Goal: Information Seeking & Learning: Learn about a topic

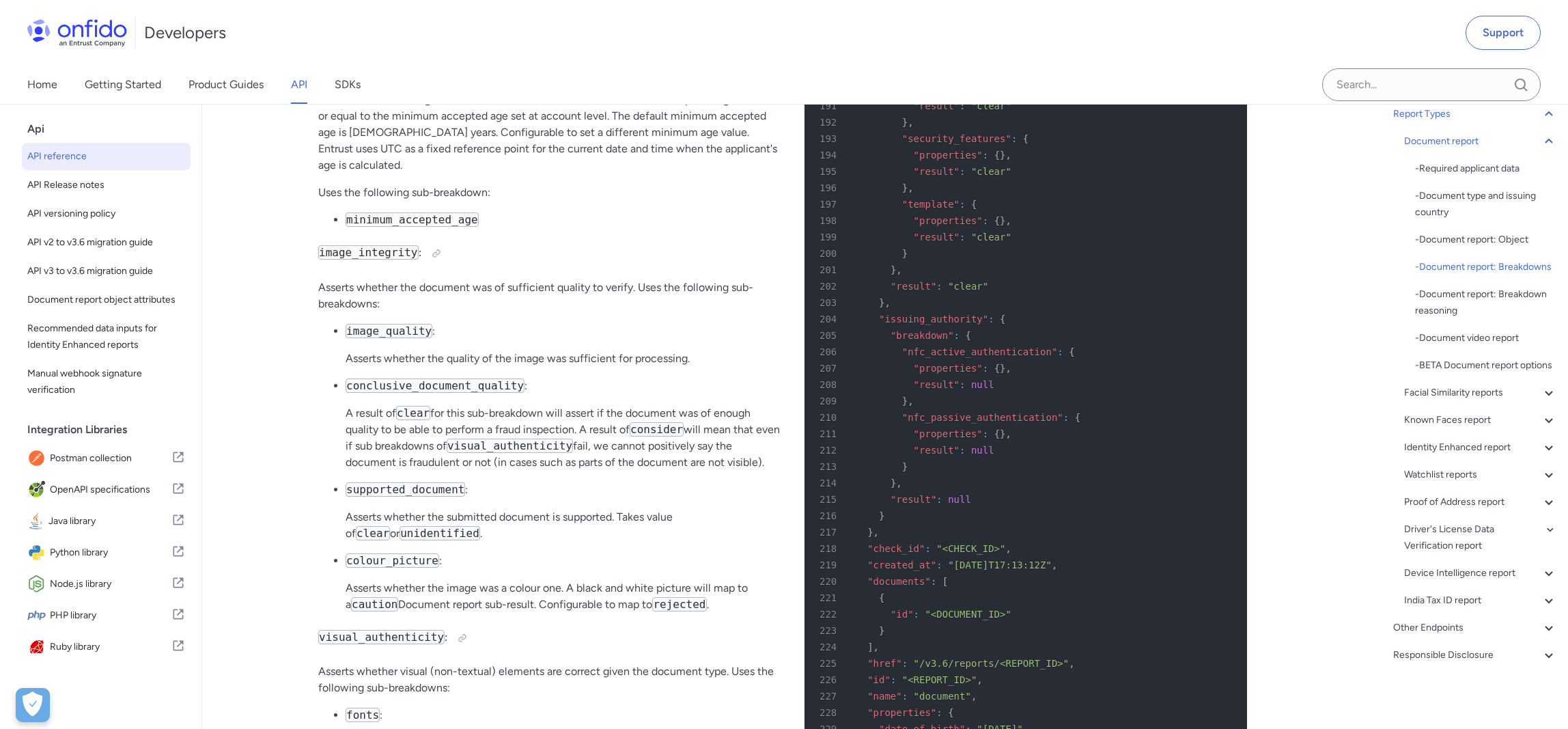
scroll to position [51387, 0]
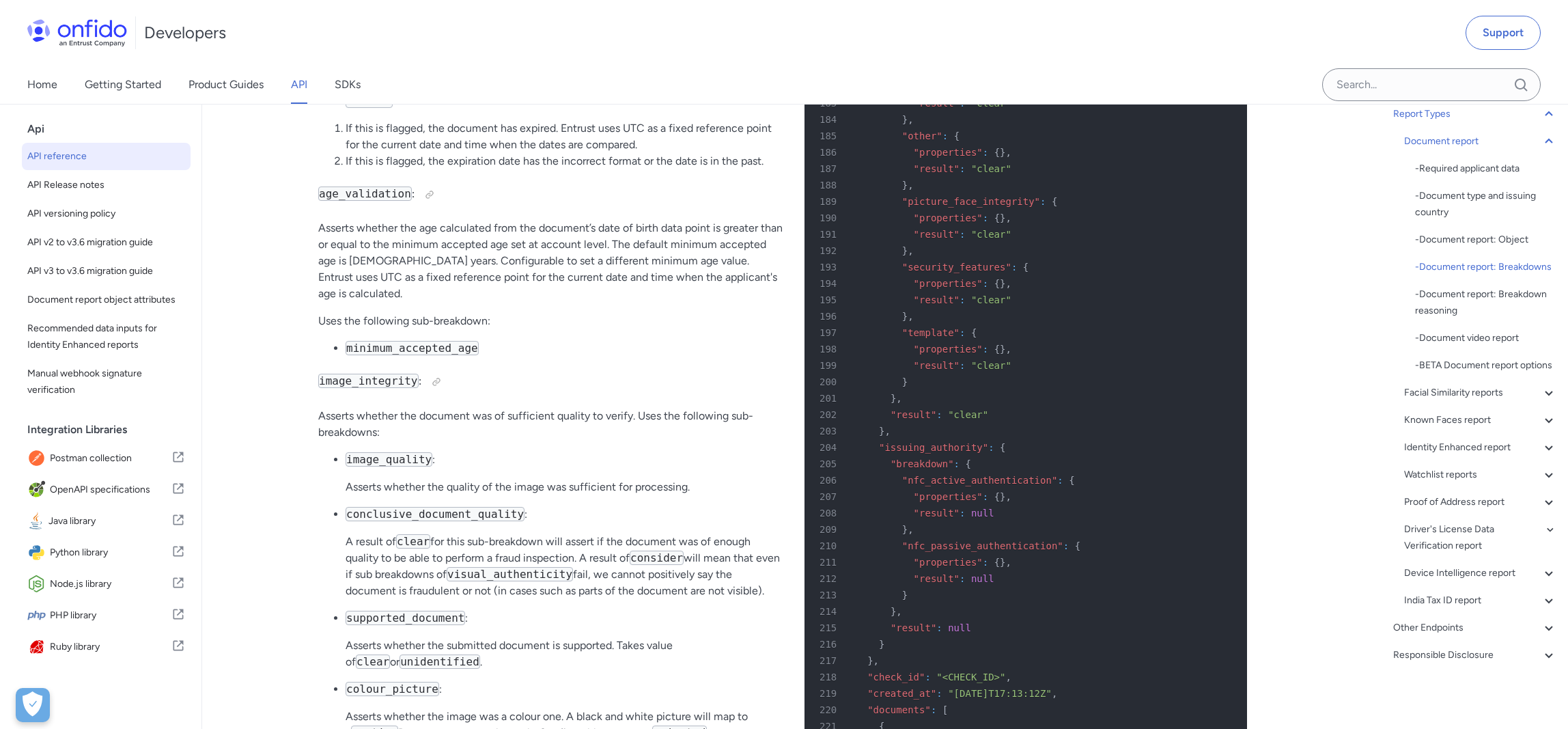
click at [100, 154] on span "API reference" at bounding box center [106, 157] width 158 height 16
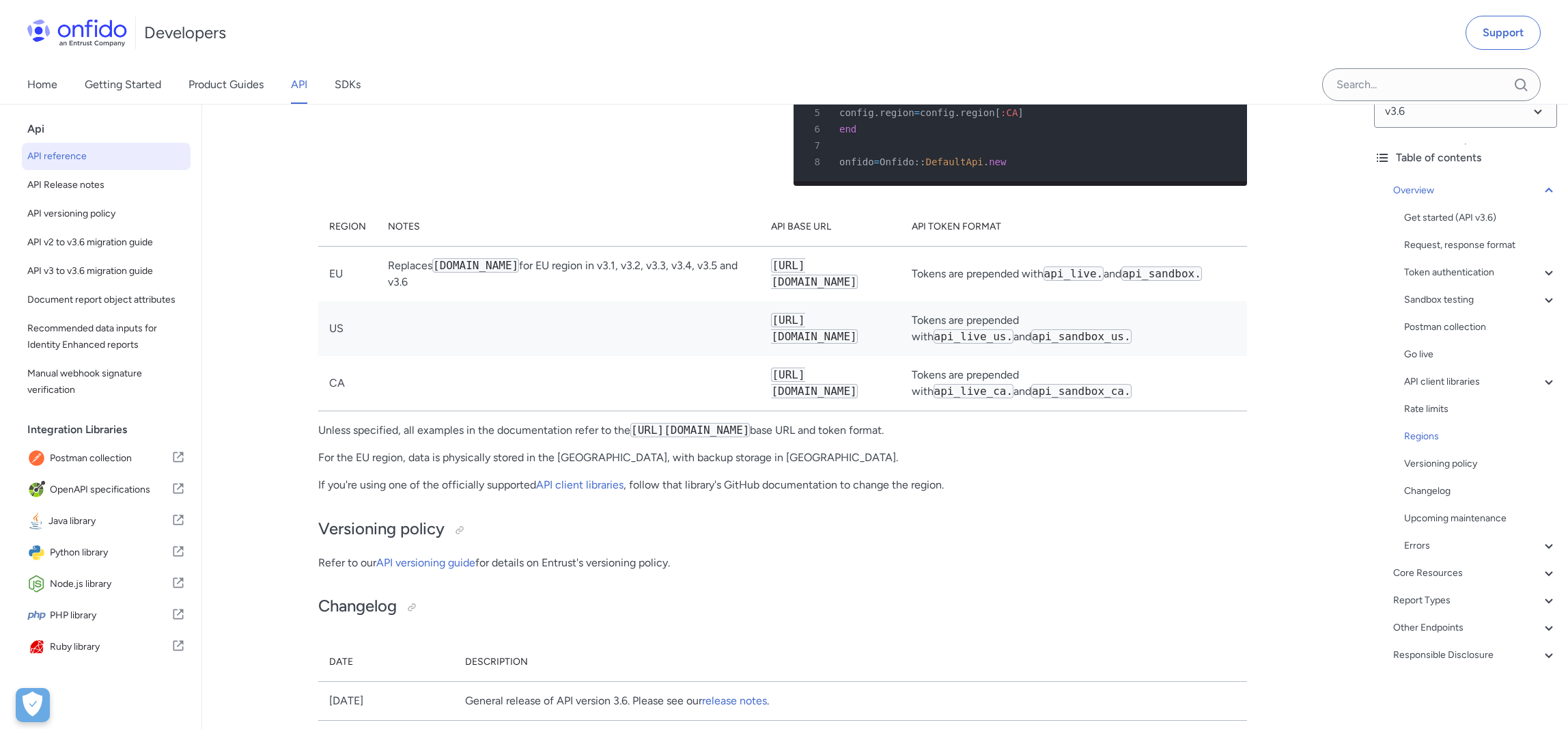
scroll to position [10405, 0]
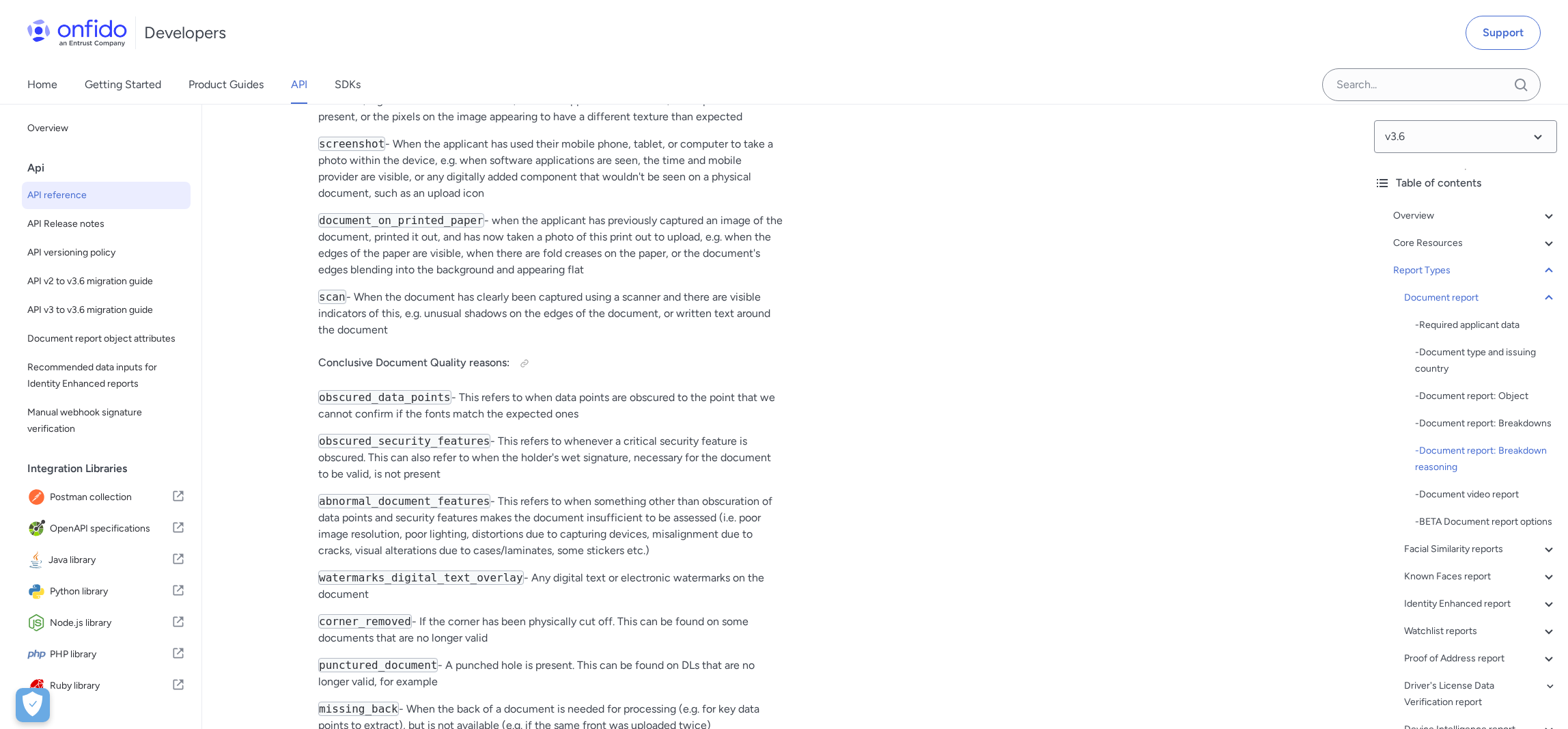
scroll to position [54751, 0]
drag, startPoint x: 395, startPoint y: 467, endPoint x: 294, endPoint y: 198, distance: 287.3
copy div "photo_of_screen - When we can see that the applicant's document is on a physica…"
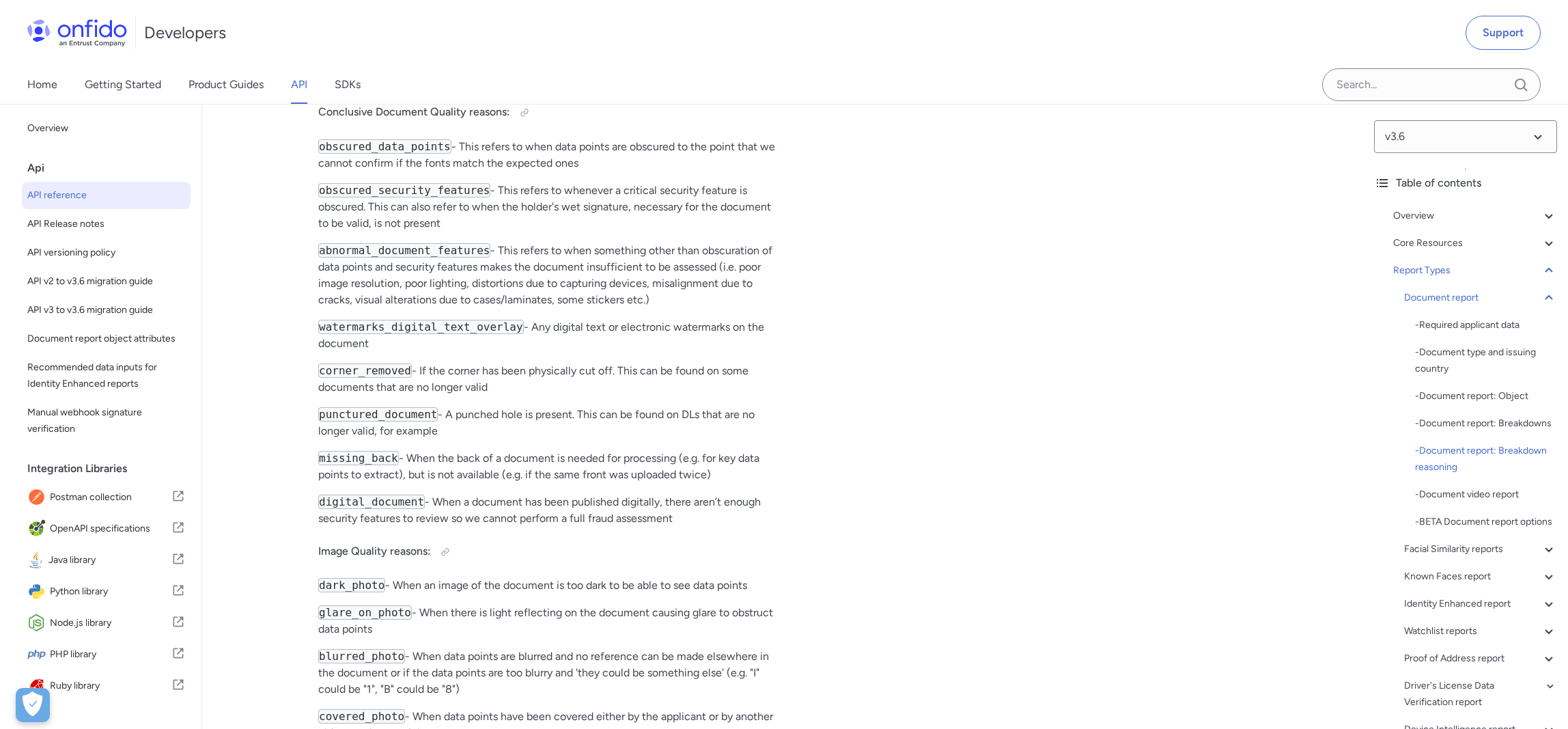
scroll to position [55001, 0]
drag, startPoint x: 578, startPoint y: 609, endPoint x: 593, endPoint y: 612, distance: 15.3
click at [579, 481] on p "missing_back - When the back of a document is needed for processing (e.g. for k…" at bounding box center [550, 465] width 465 height 33
drag, startPoint x: 687, startPoint y: 651, endPoint x: 306, endPoint y: 289, distance: 525.6
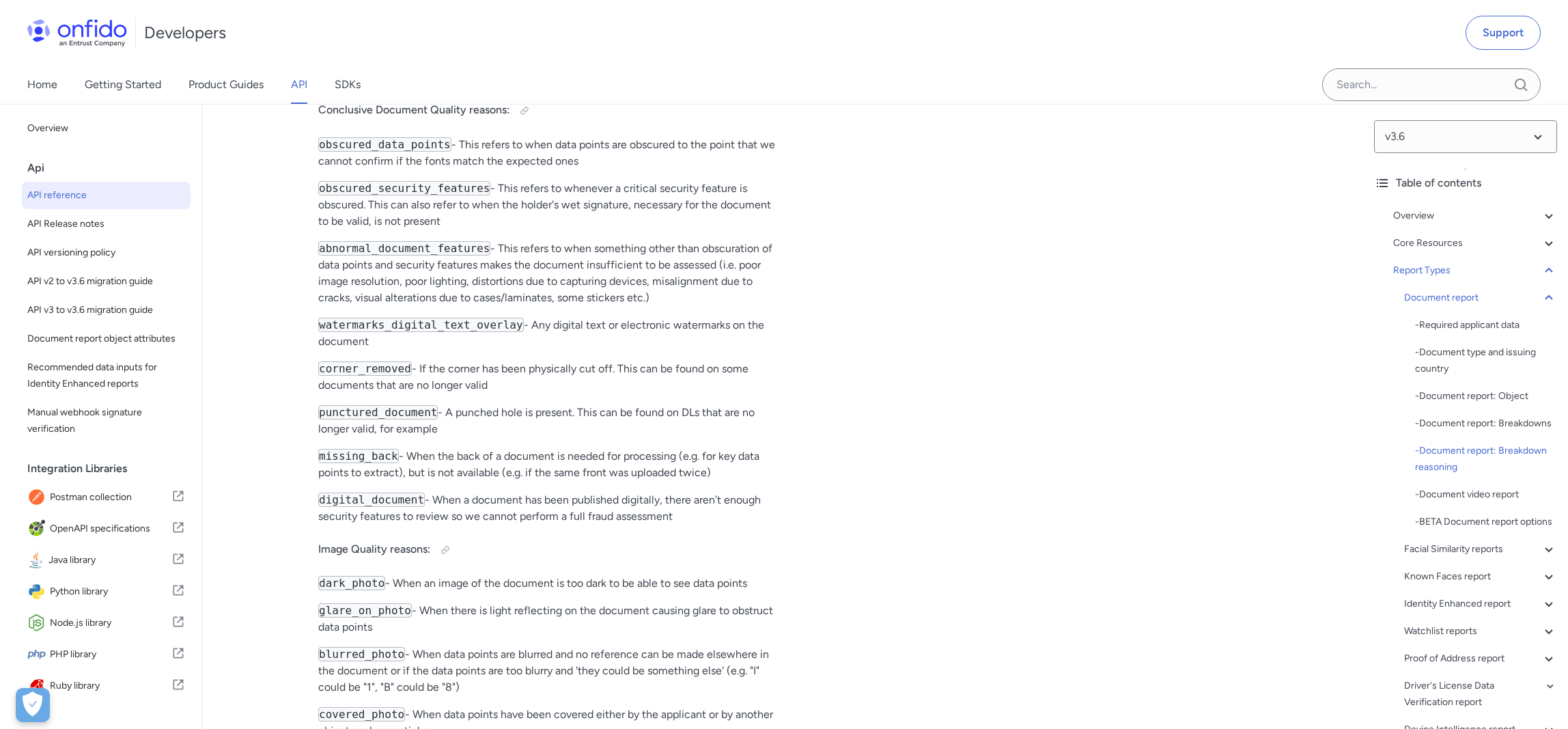
copy div "obscured_data_points - This refers to when data points are obscured to the poin…"
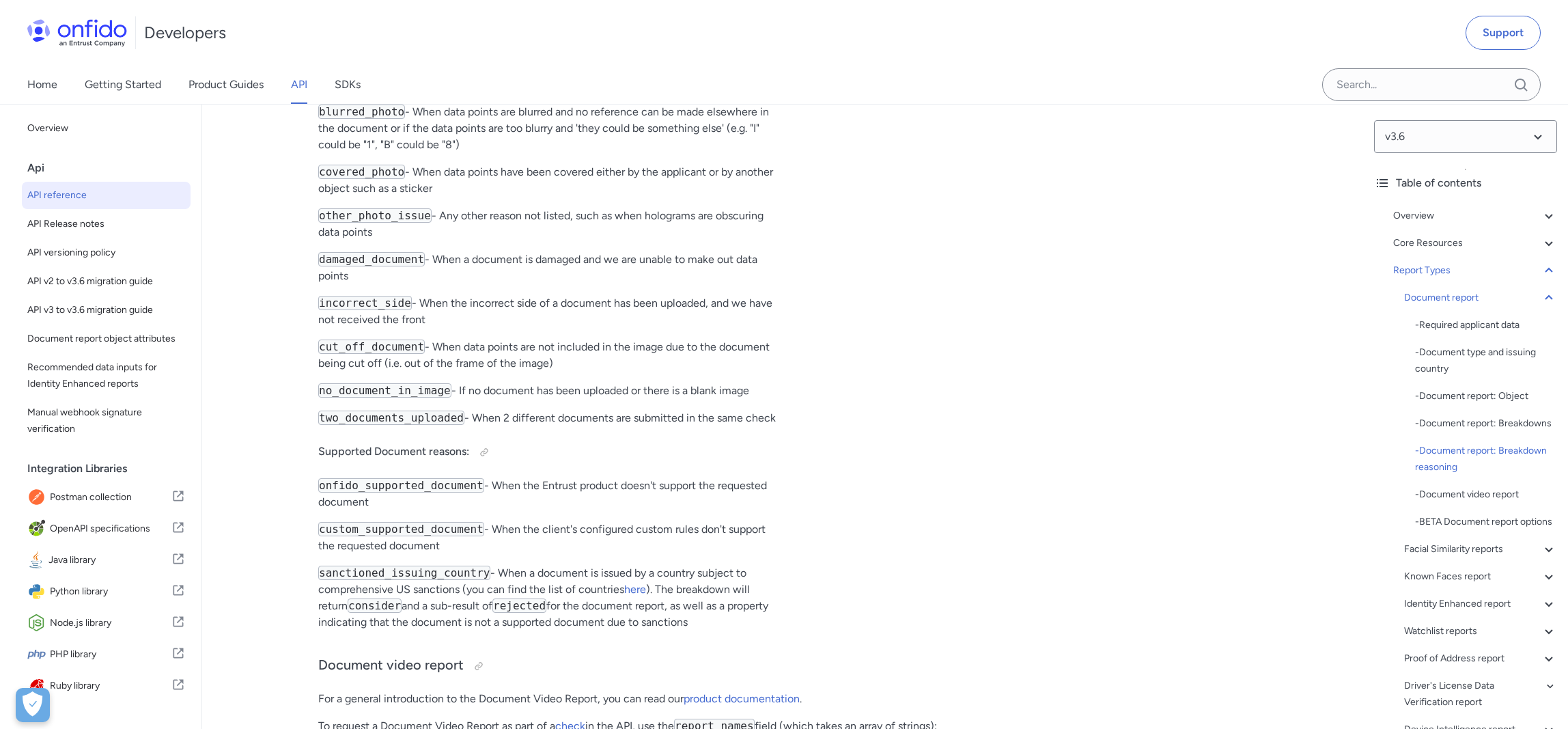
scroll to position [55544, 0]
drag, startPoint x: 381, startPoint y: 574, endPoint x: 304, endPoint y: 170, distance: 411.3
copy div "dark_photo - When an image of the document is too dark to be able to see data p…"
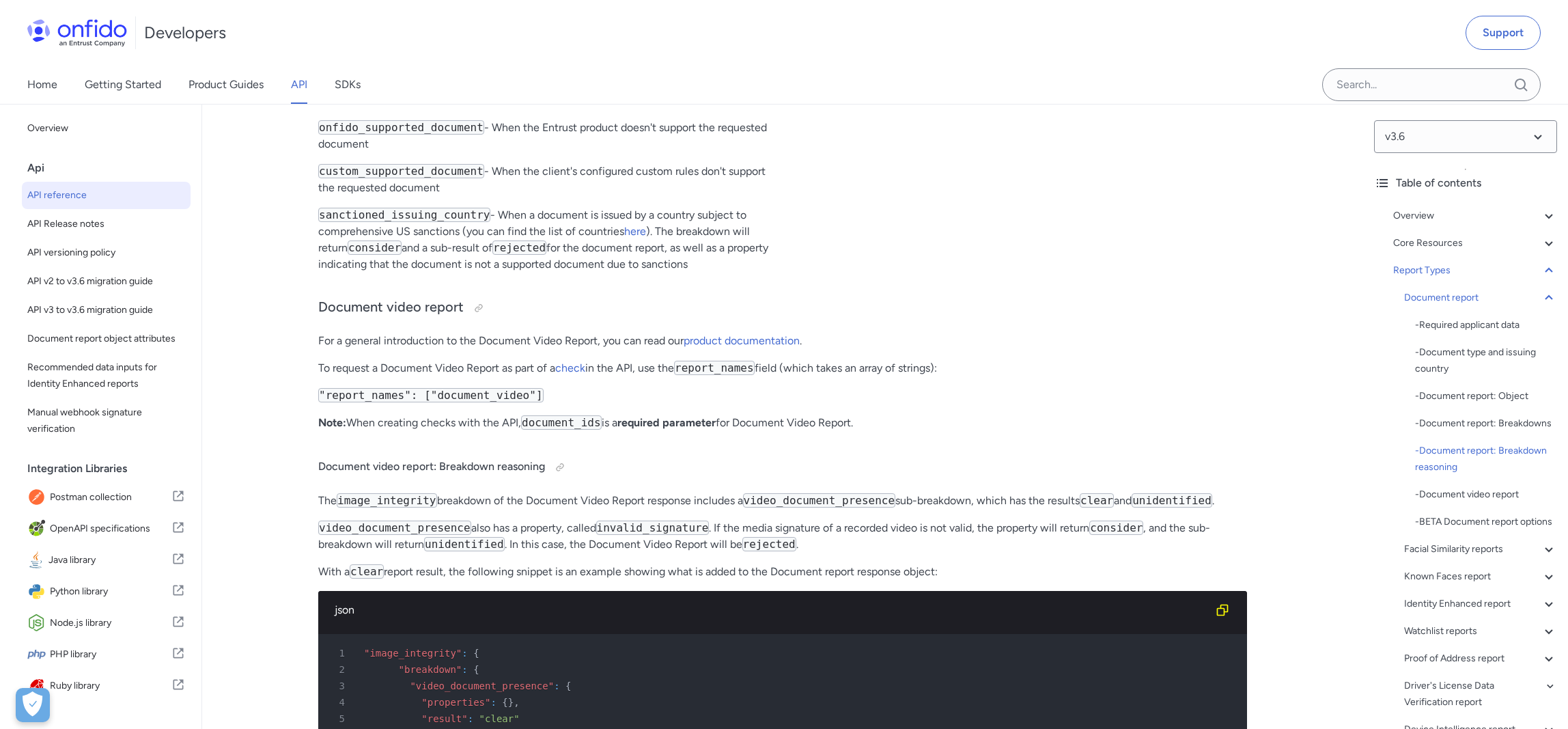
scroll to position [55907, 0]
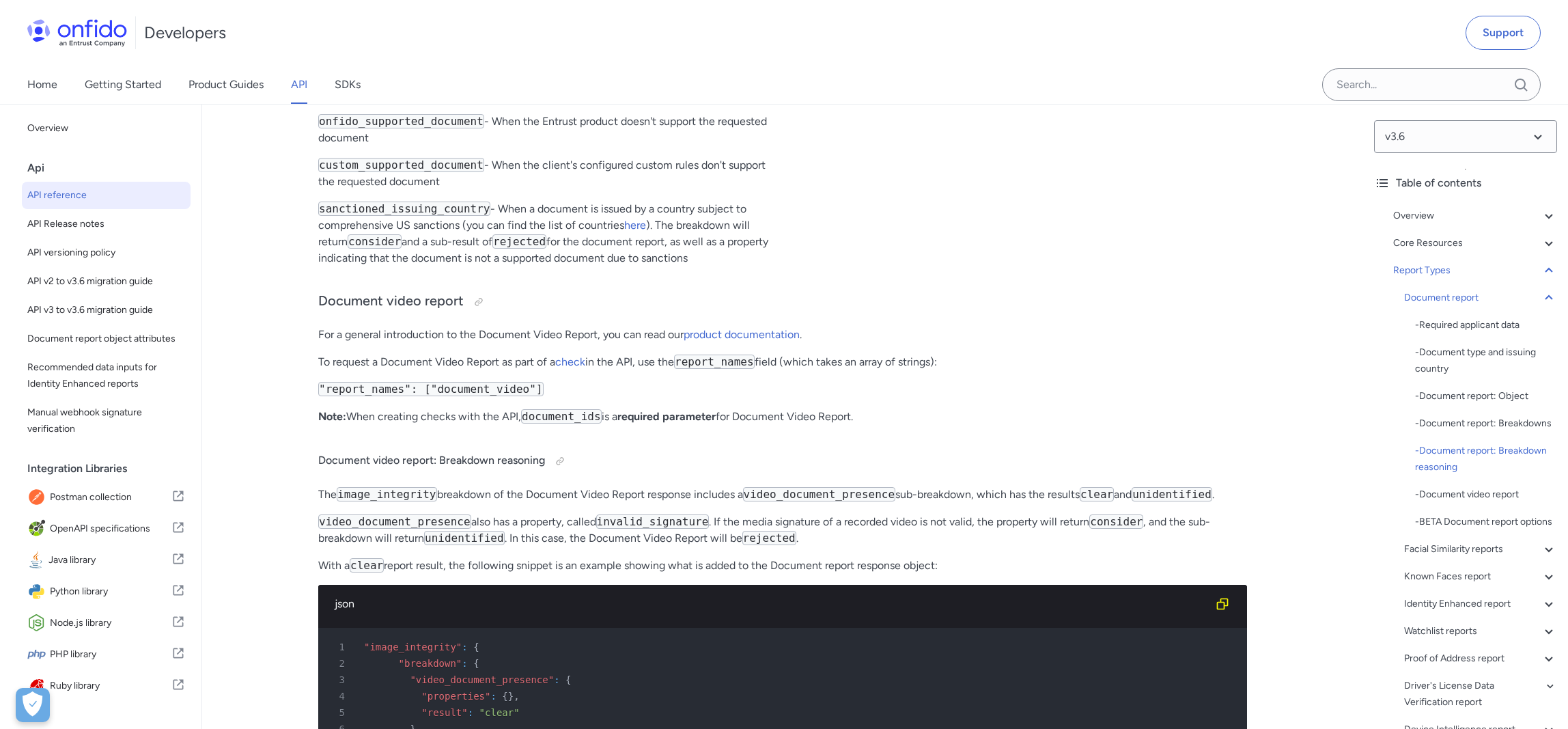
drag, startPoint x: 351, startPoint y: 276, endPoint x: 757, endPoint y: 414, distance: 428.8
copy div "onfido_supported_document - When the Entrust product doesn't support the reques…"
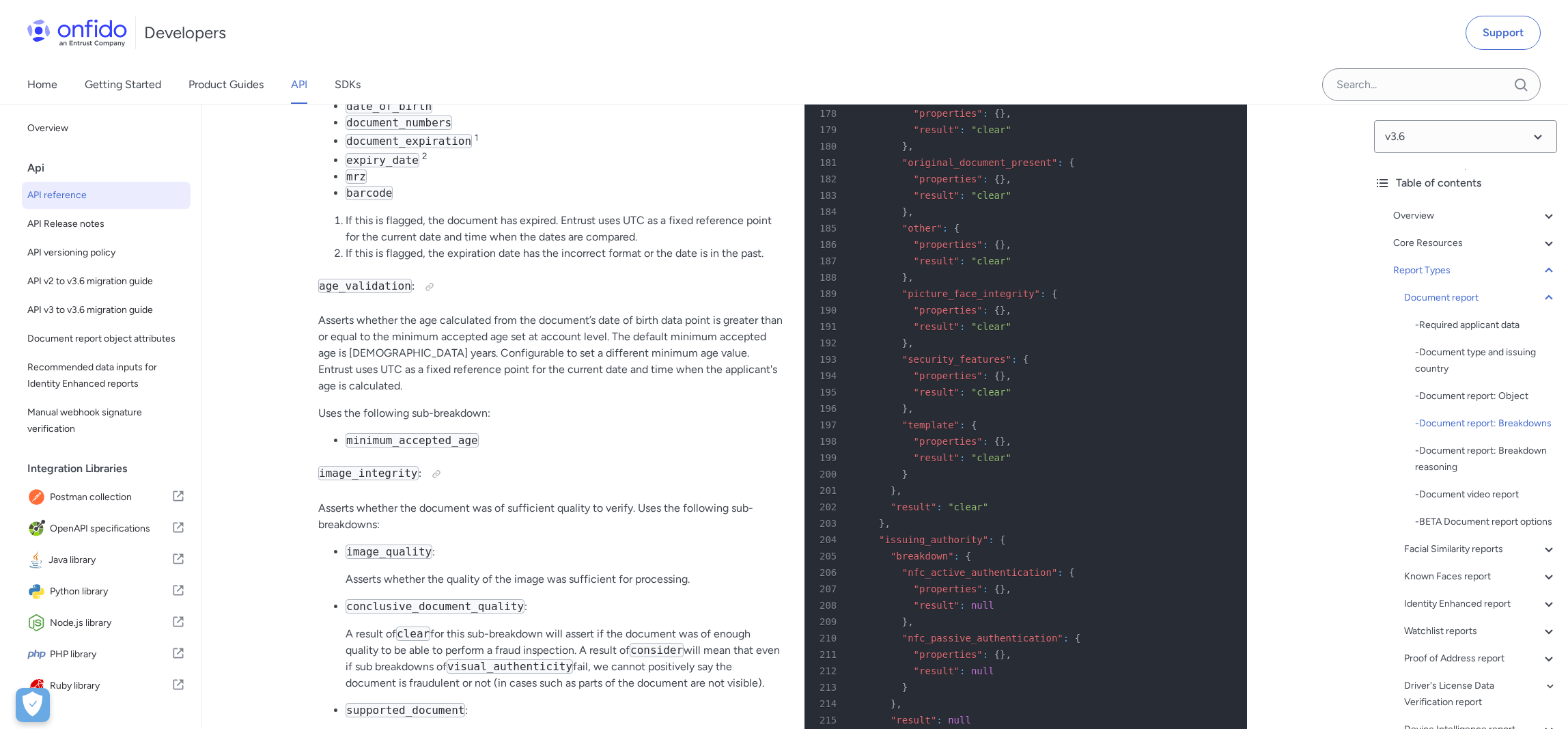
scroll to position [51293, 0]
drag, startPoint x: 343, startPoint y: 226, endPoint x: 426, endPoint y: 330, distance: 133.1
click at [426, 203] on ul "gender date_of_birth document_numbers document_expiration 1 expiry_date 2 mrz b…" at bounding box center [550, 143] width 465 height 119
copy ul "gender date_of_birth document_numbers document_expiration 1 expiry_date 2 mrz b…"
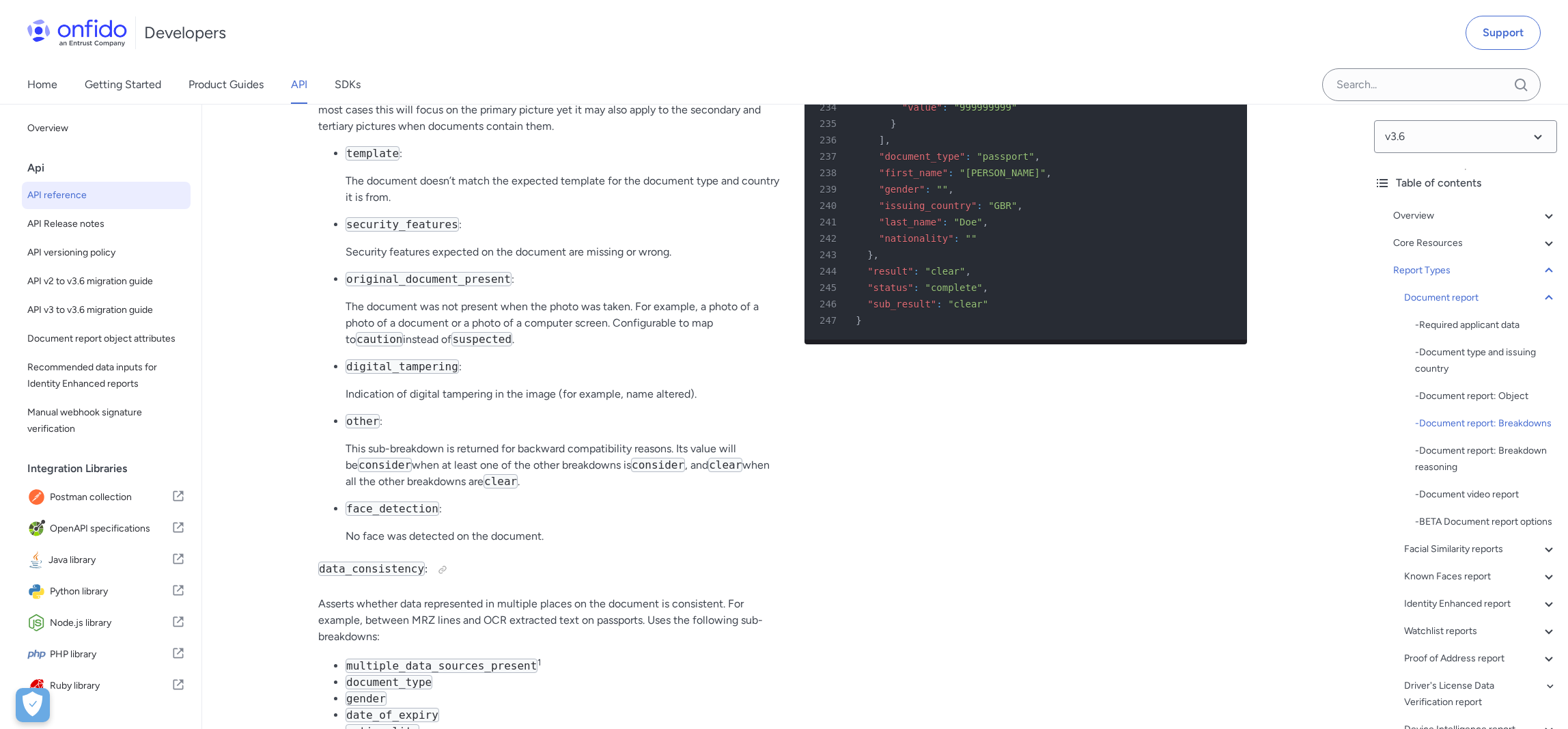
scroll to position [52227, 0]
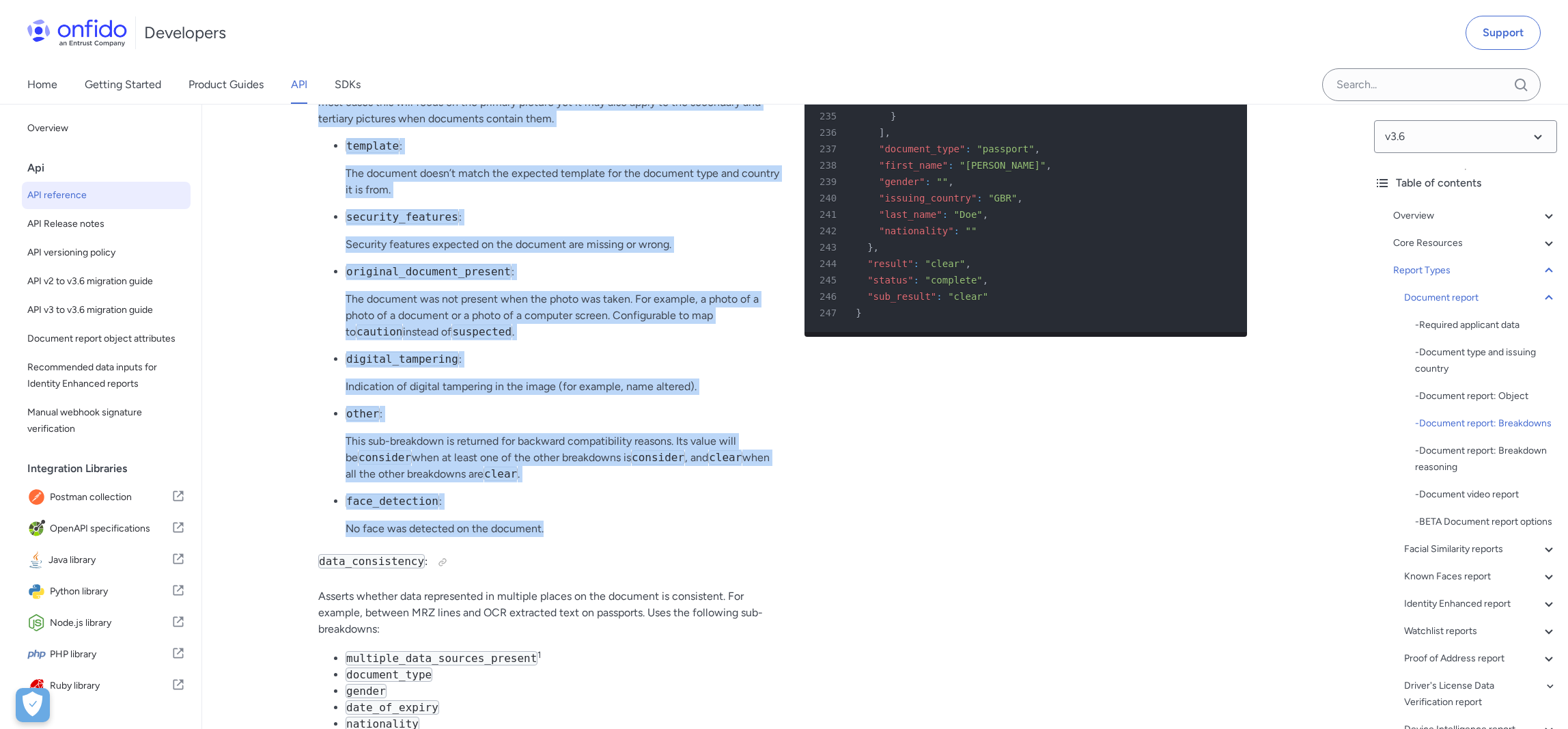
drag, startPoint x: 348, startPoint y: 141, endPoint x: 559, endPoint y: 661, distance: 561.2
click at [559, 661] on div "Document report: Object Our newly expanded OpenAPI specification is also a reso…" at bounding box center [550, 77] width 465 height 7761
copy div "fonts : Fonts in the document don’t match the expected ones. picture_face_integ…"
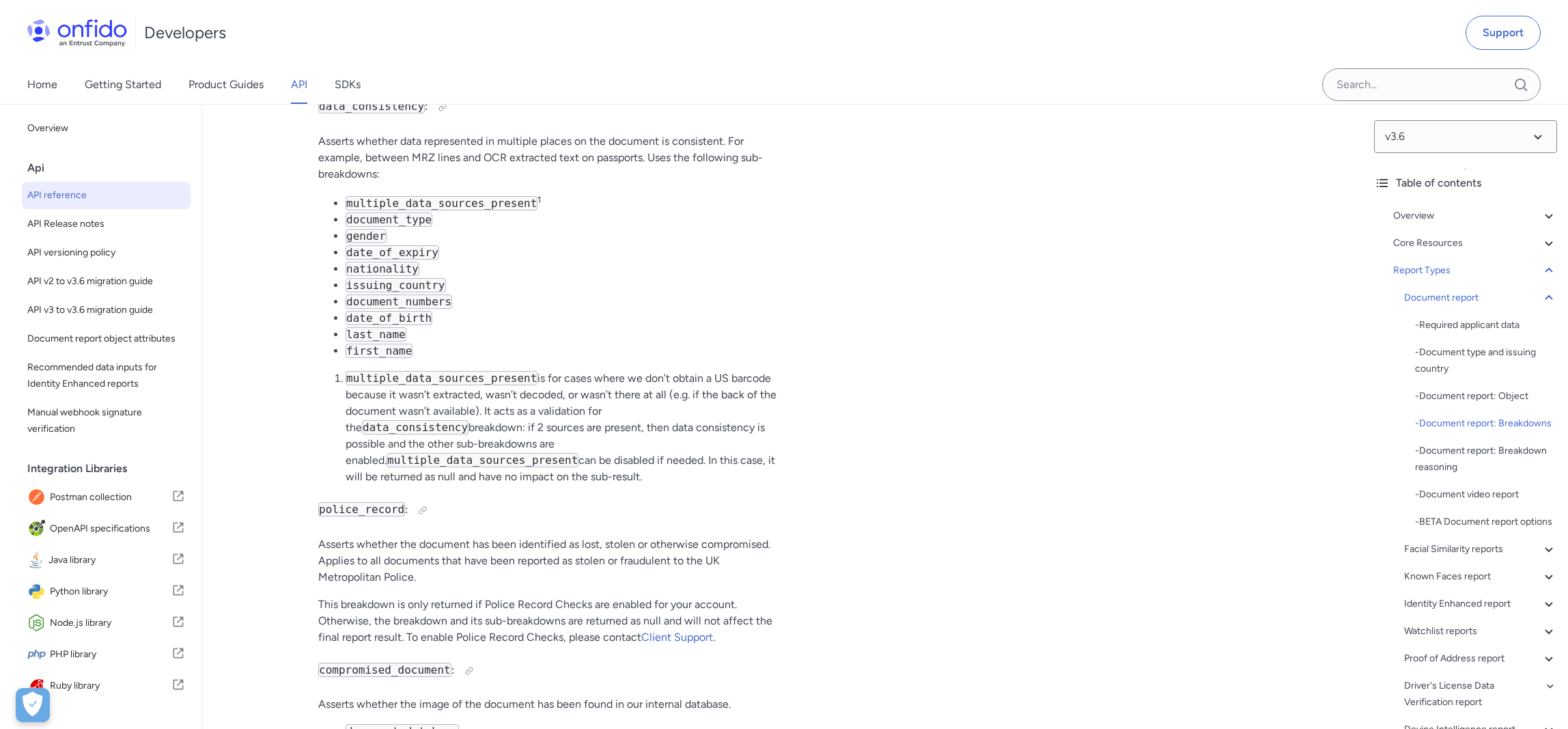
scroll to position [52683, 0]
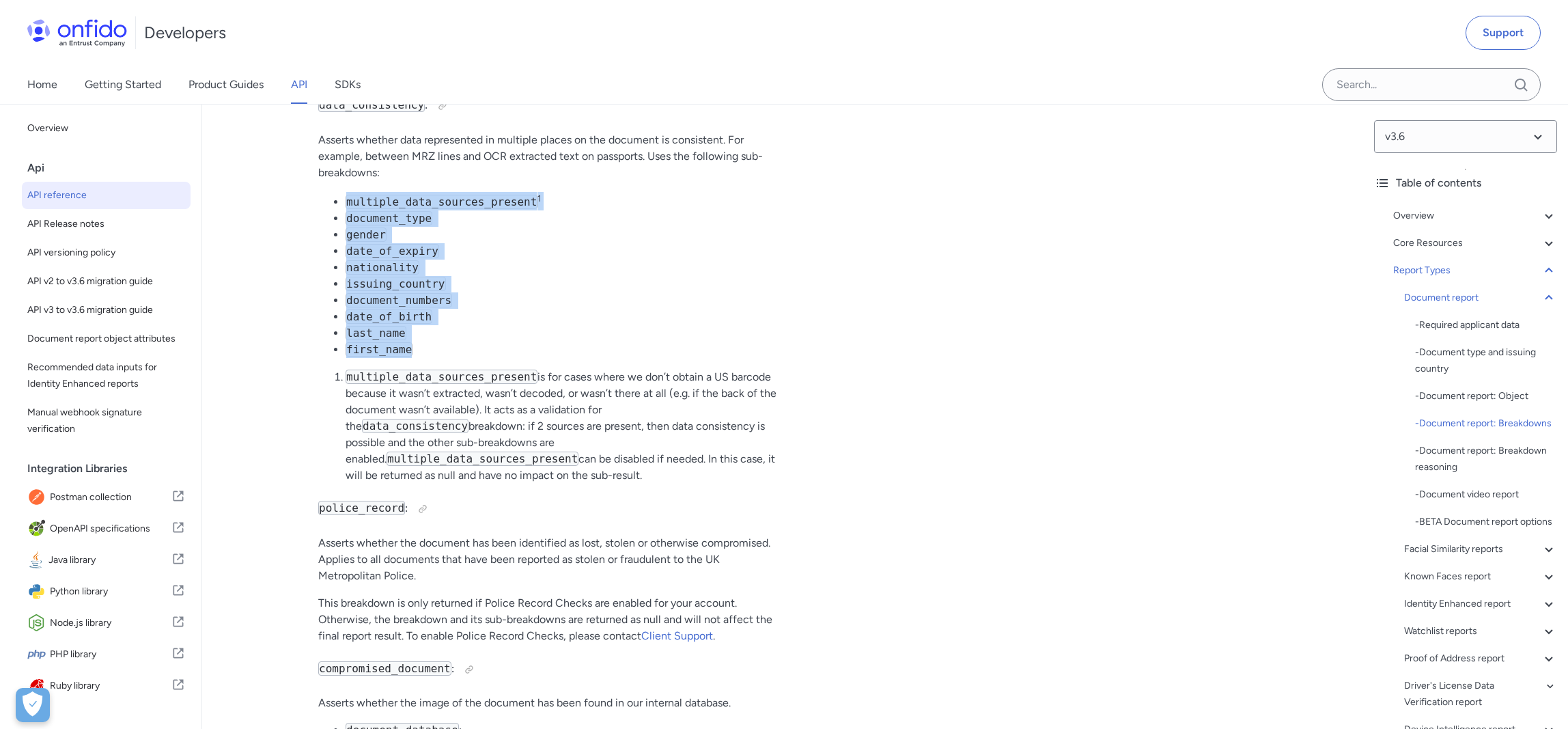
drag, startPoint x: 413, startPoint y: 481, endPoint x: 341, endPoint y: 338, distance: 160.1
click at [341, 338] on ul "multiple_data_sources_present 1 document_type gender date_of_expiry nationality…" at bounding box center [550, 275] width 465 height 166
copy ul "multiple_data_sources_present 1 document_type gender date_of_expiry nationality…"
